Goal: Check status: Check status

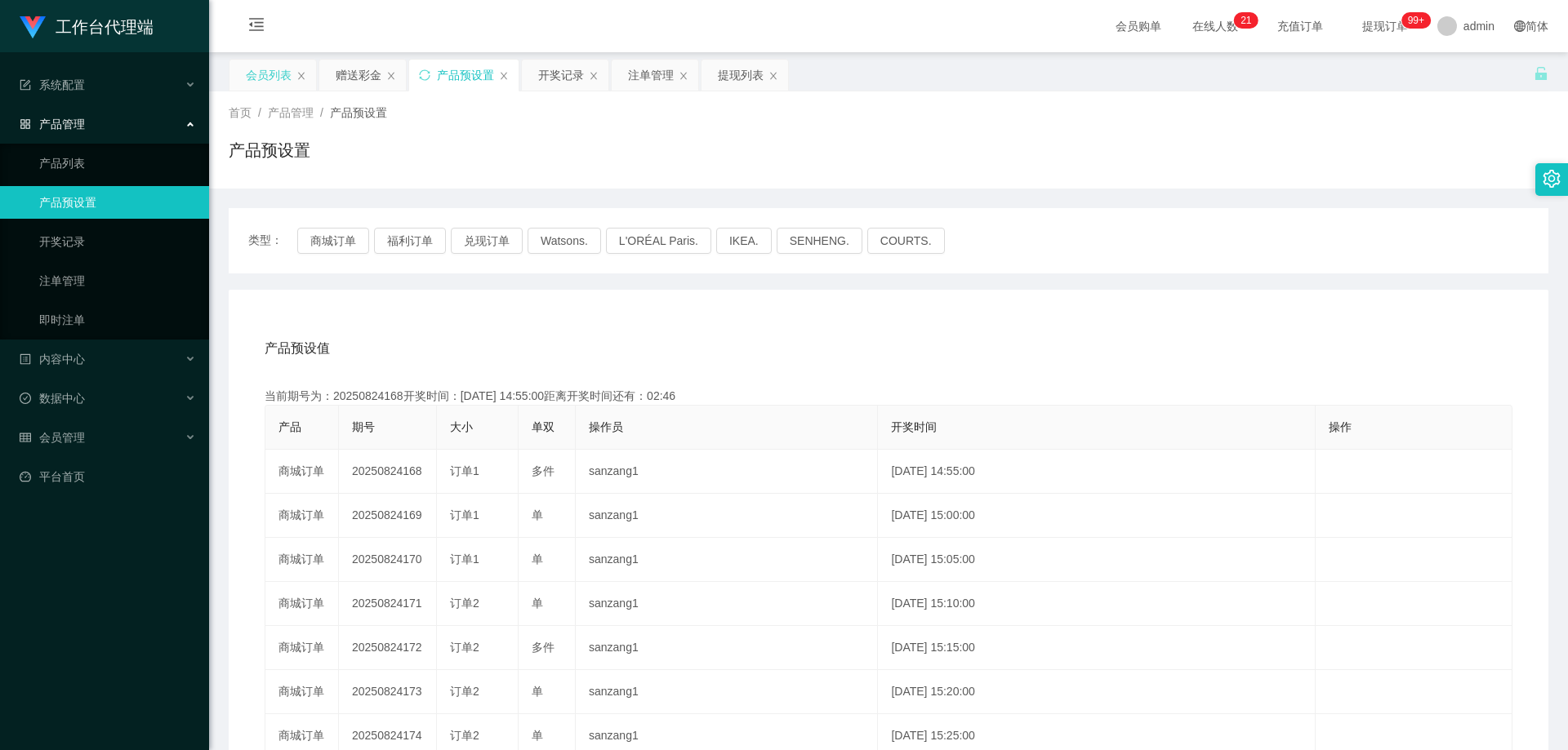
click at [259, 81] on div "会员列表" at bounding box center [269, 75] width 46 height 31
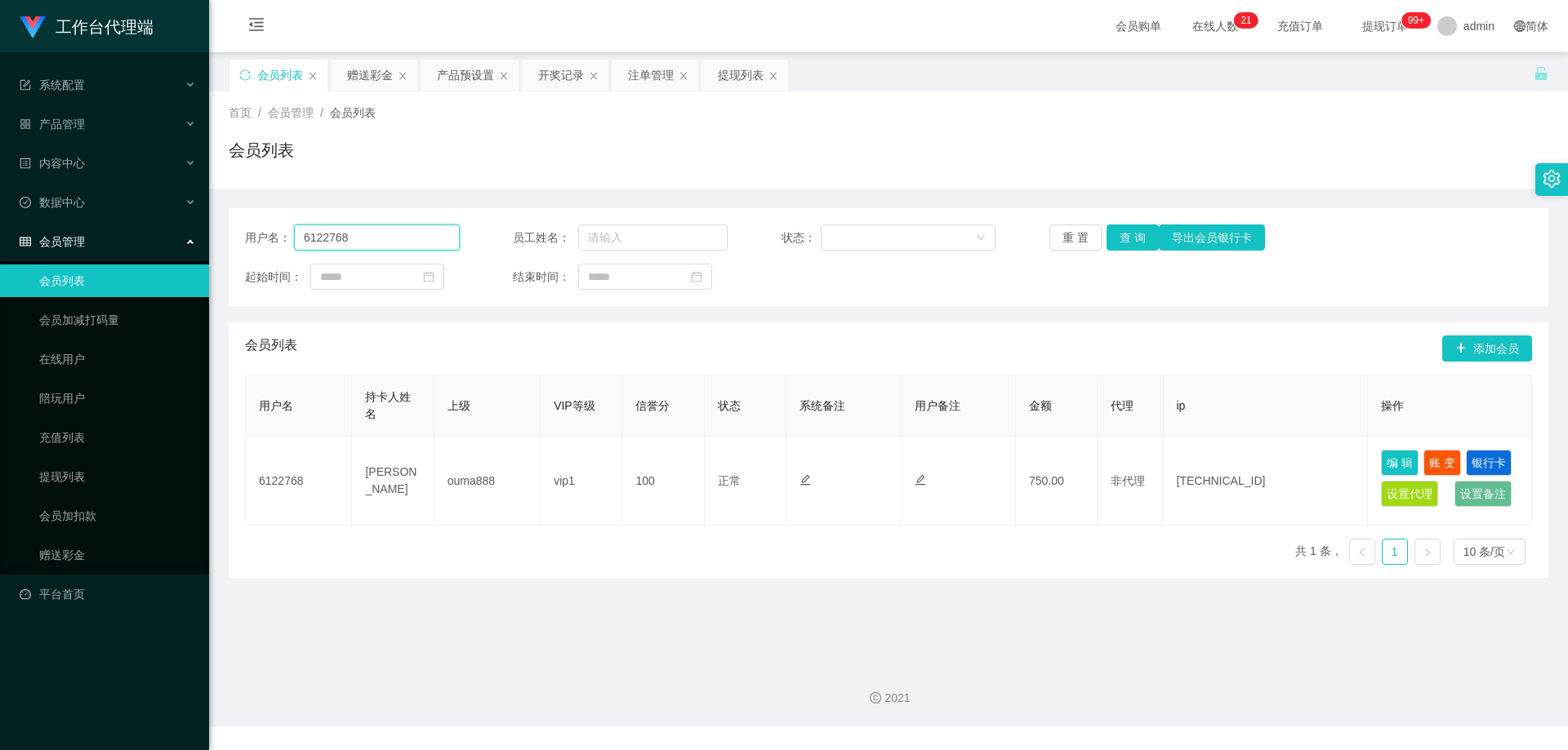
click at [386, 238] on input "6122768" at bounding box center [377, 237] width 166 height 26
click at [1110, 241] on button "查 询" at bounding box center [1132, 237] width 52 height 26
drag, startPoint x: 1076, startPoint y: 288, endPoint x: 1092, endPoint y: 278, distance: 18.9
click at [1076, 288] on div "起始时间： 结束时间：" at bounding box center [889, 276] width 1287 height 26
click at [1119, 235] on button "查 询" at bounding box center [1132, 237] width 52 height 26
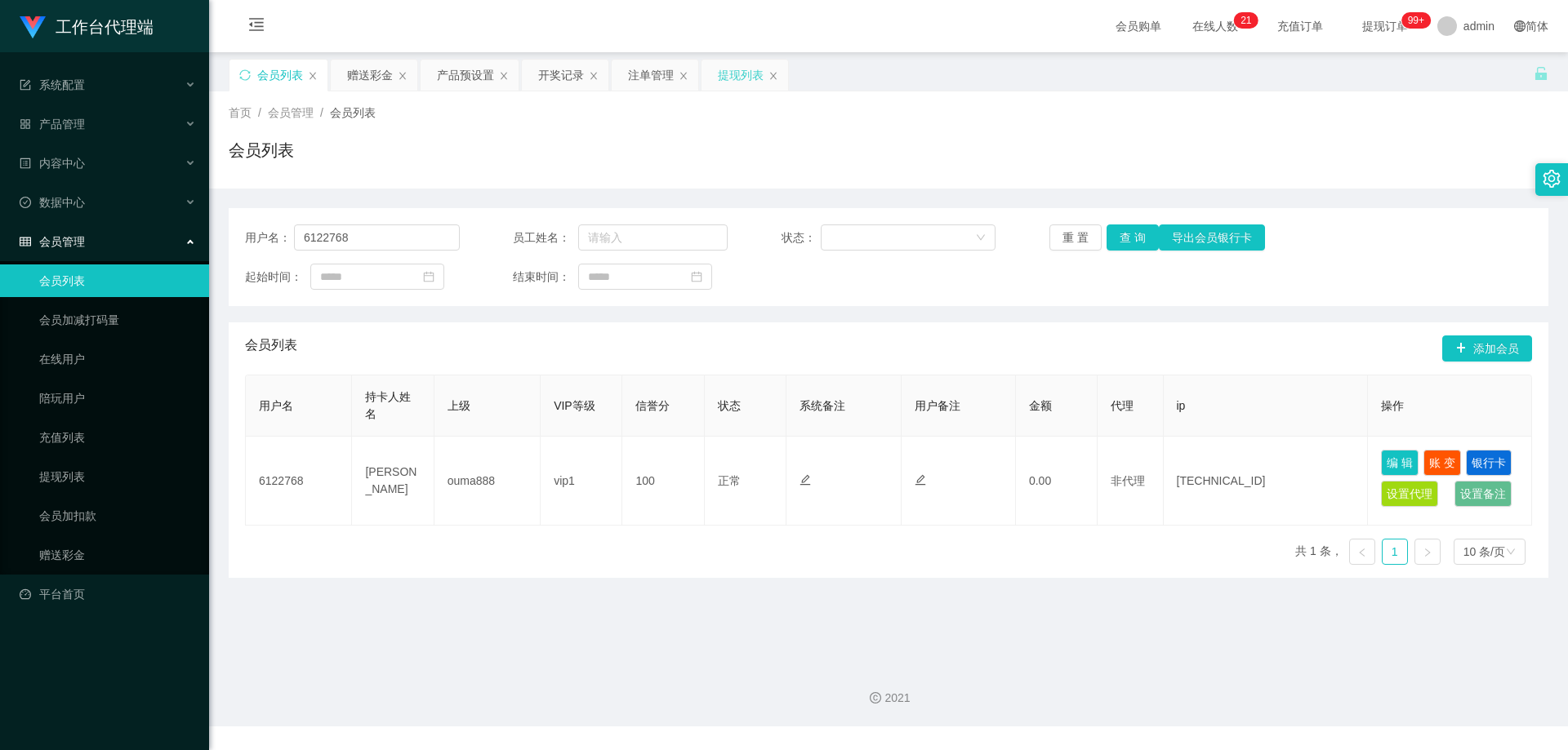
click at [736, 77] on div "提现列表" at bounding box center [740, 75] width 46 height 31
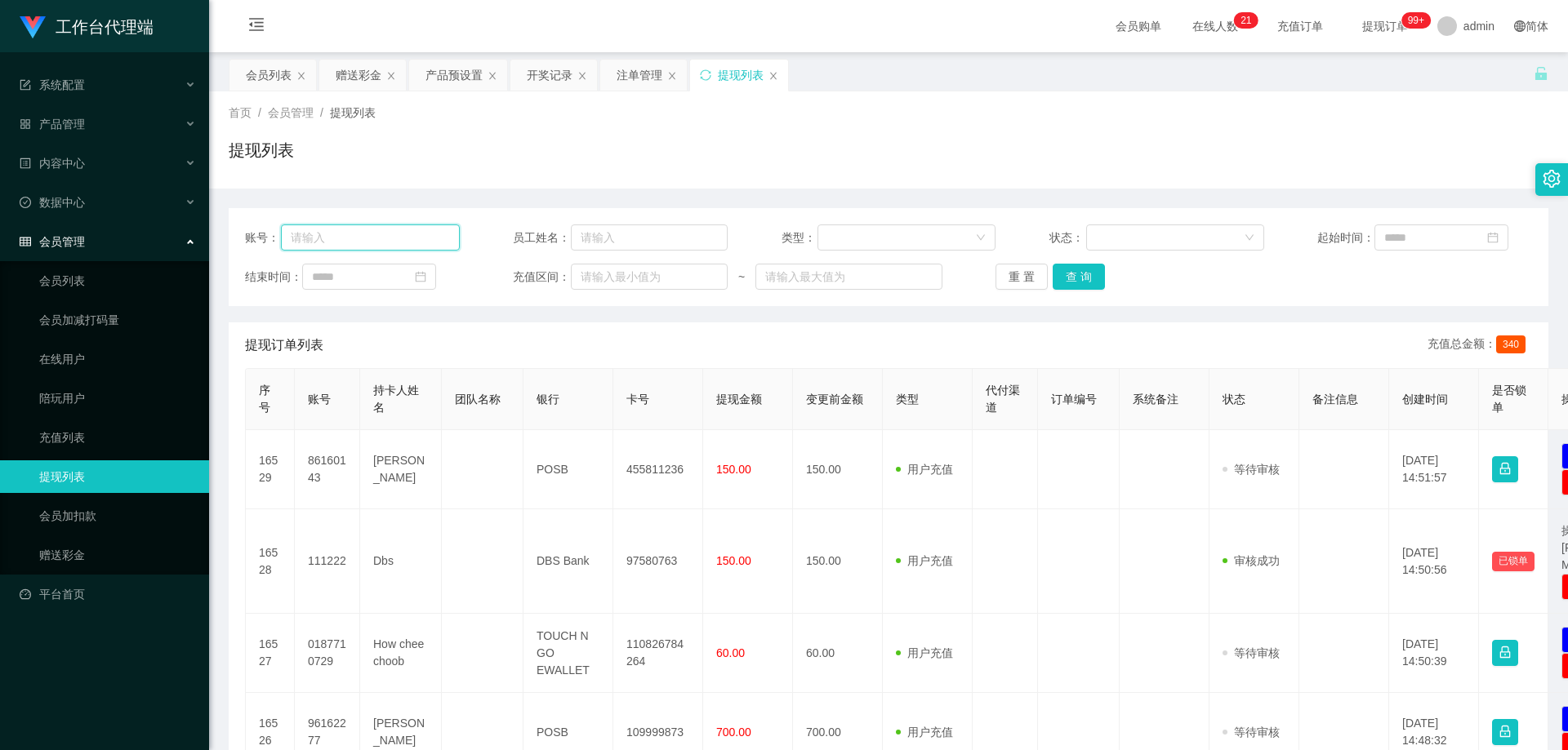
click at [403, 231] on input "text" at bounding box center [370, 237] width 179 height 26
paste input "6122768"
type input "6122768"
click at [1062, 272] on button "查 询" at bounding box center [1078, 276] width 52 height 26
